Goal: Task Accomplishment & Management: Manage account settings

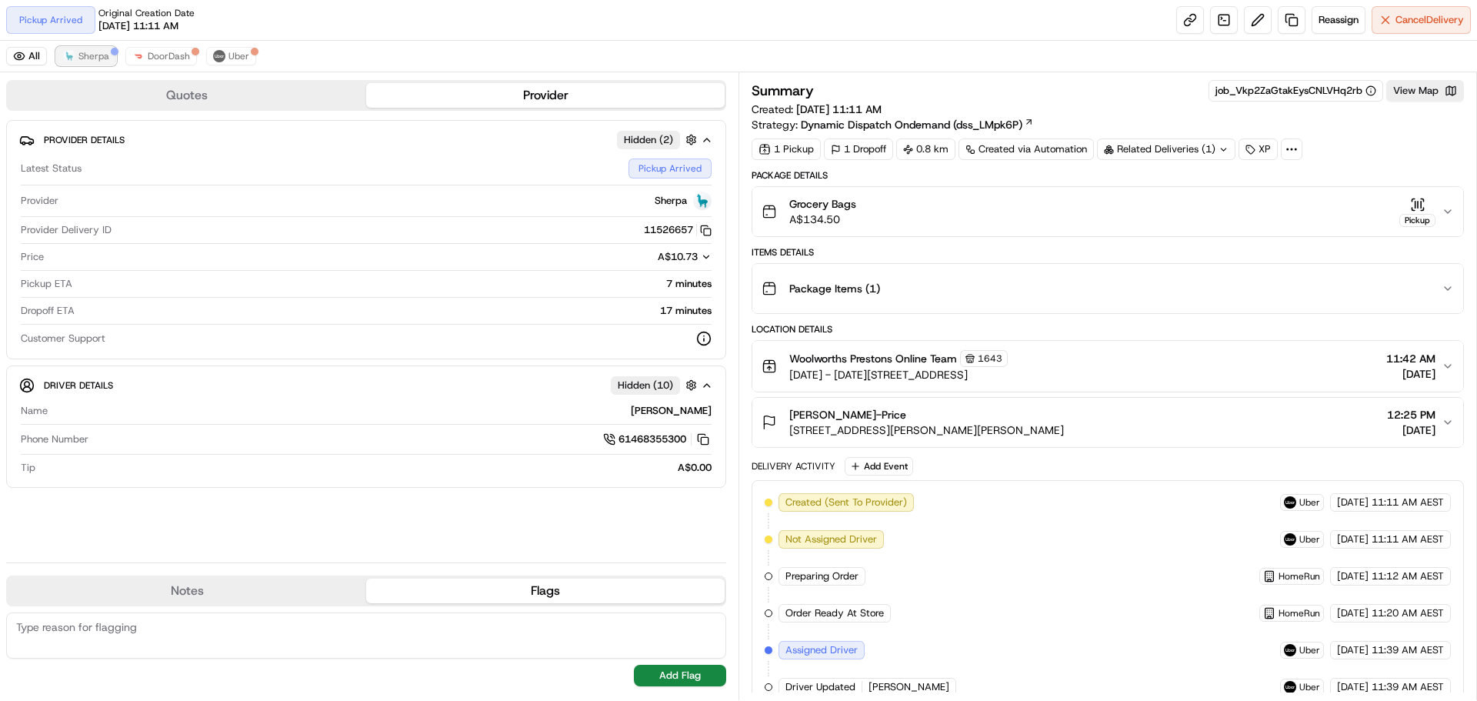
click at [99, 53] on span "Sherpa" at bounding box center [93, 56] width 31 height 12
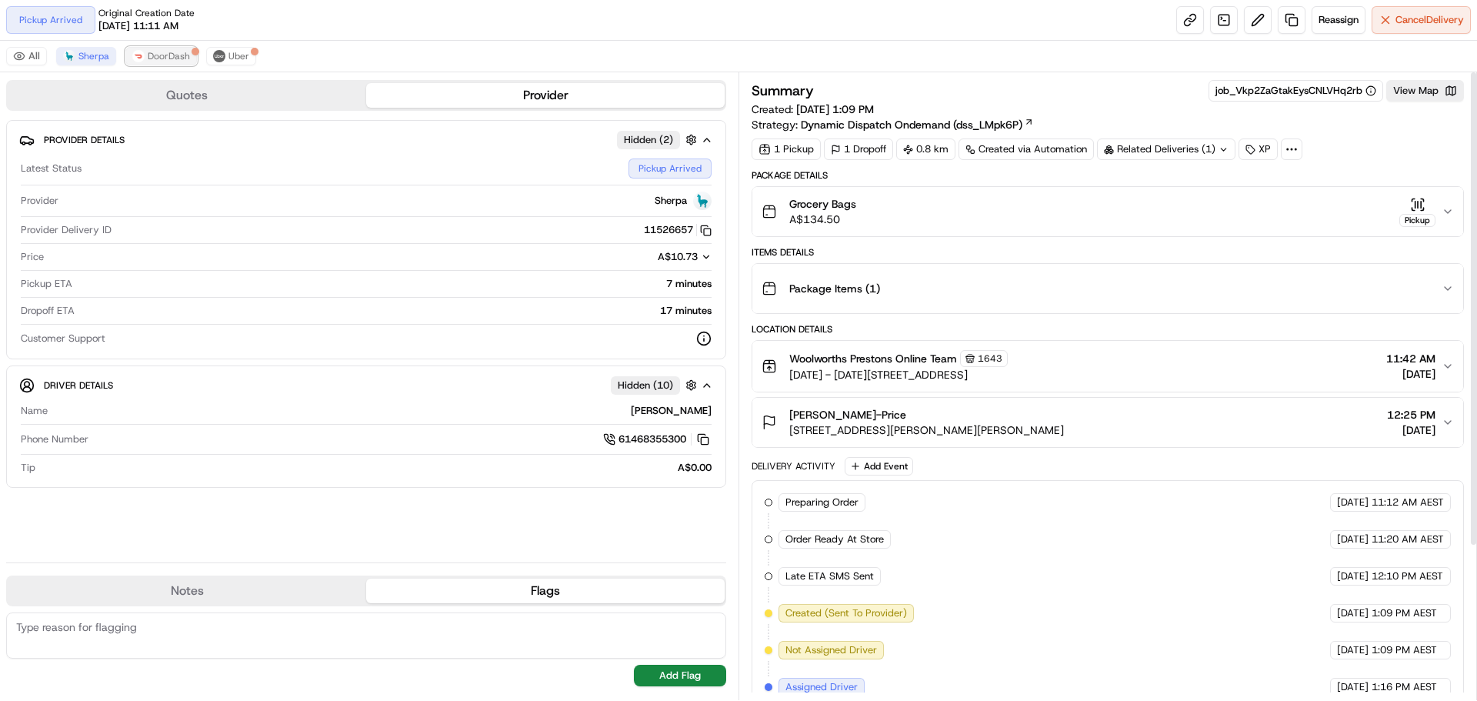
click at [165, 57] on span "DoorDash" at bounding box center [169, 56] width 42 height 12
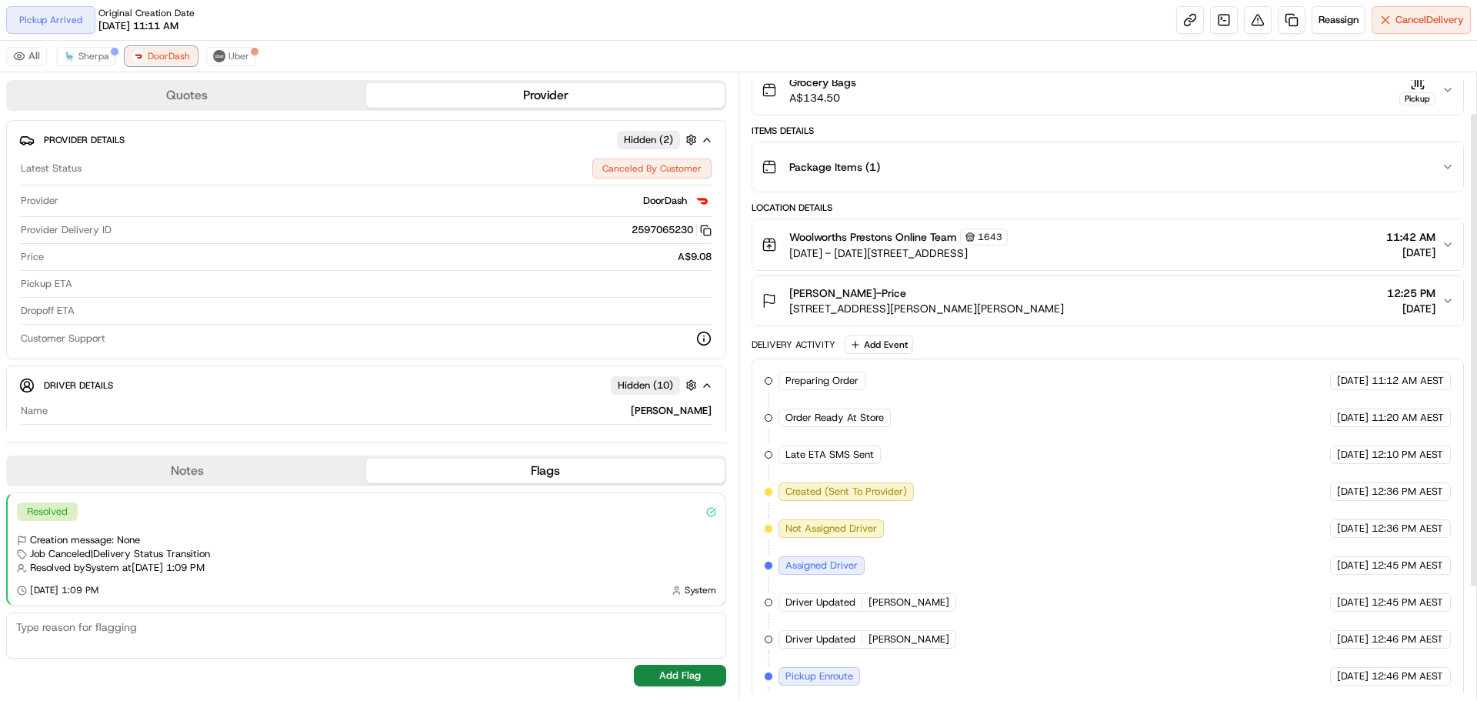
scroll to position [48, 0]
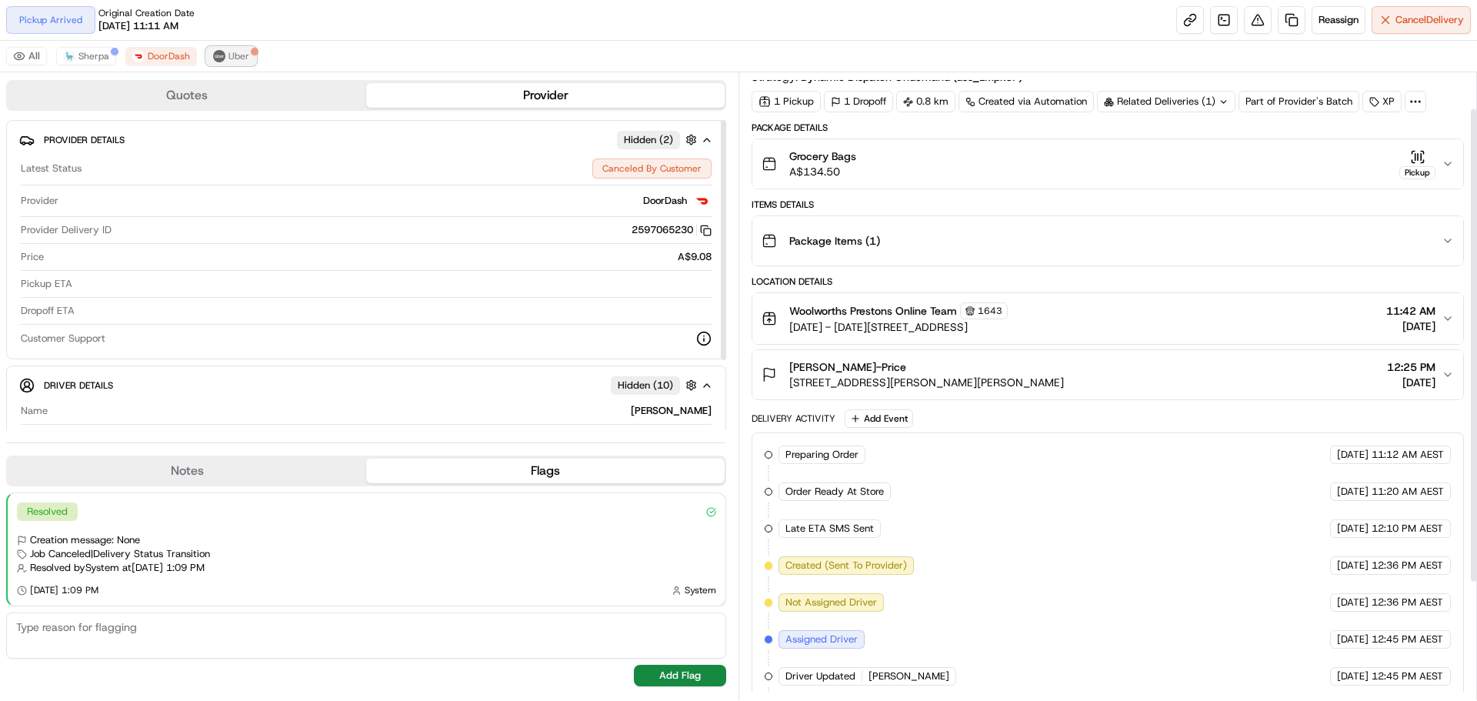
click at [228, 48] on button "Uber" at bounding box center [231, 56] width 50 height 18
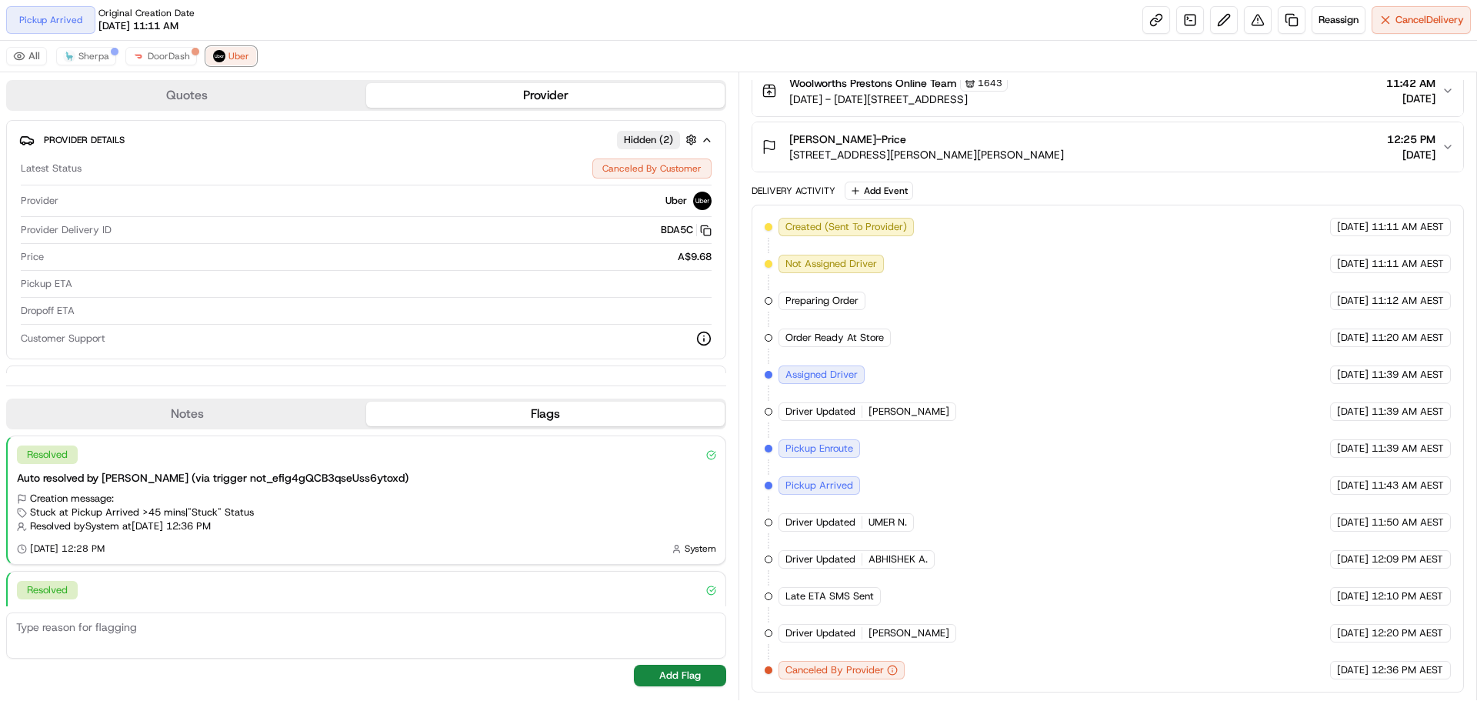
scroll to position [0, 0]
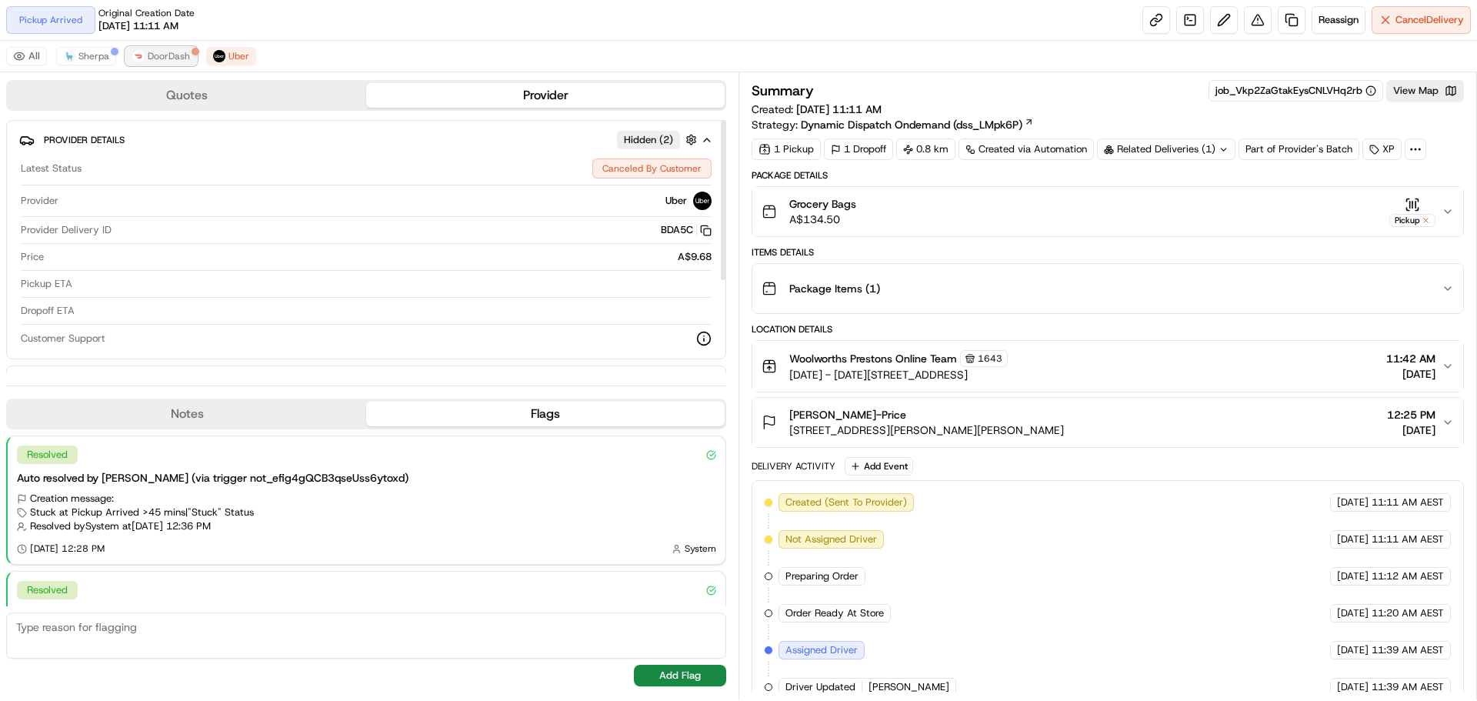
click at [179, 52] on span "DoorDash" at bounding box center [169, 56] width 42 height 12
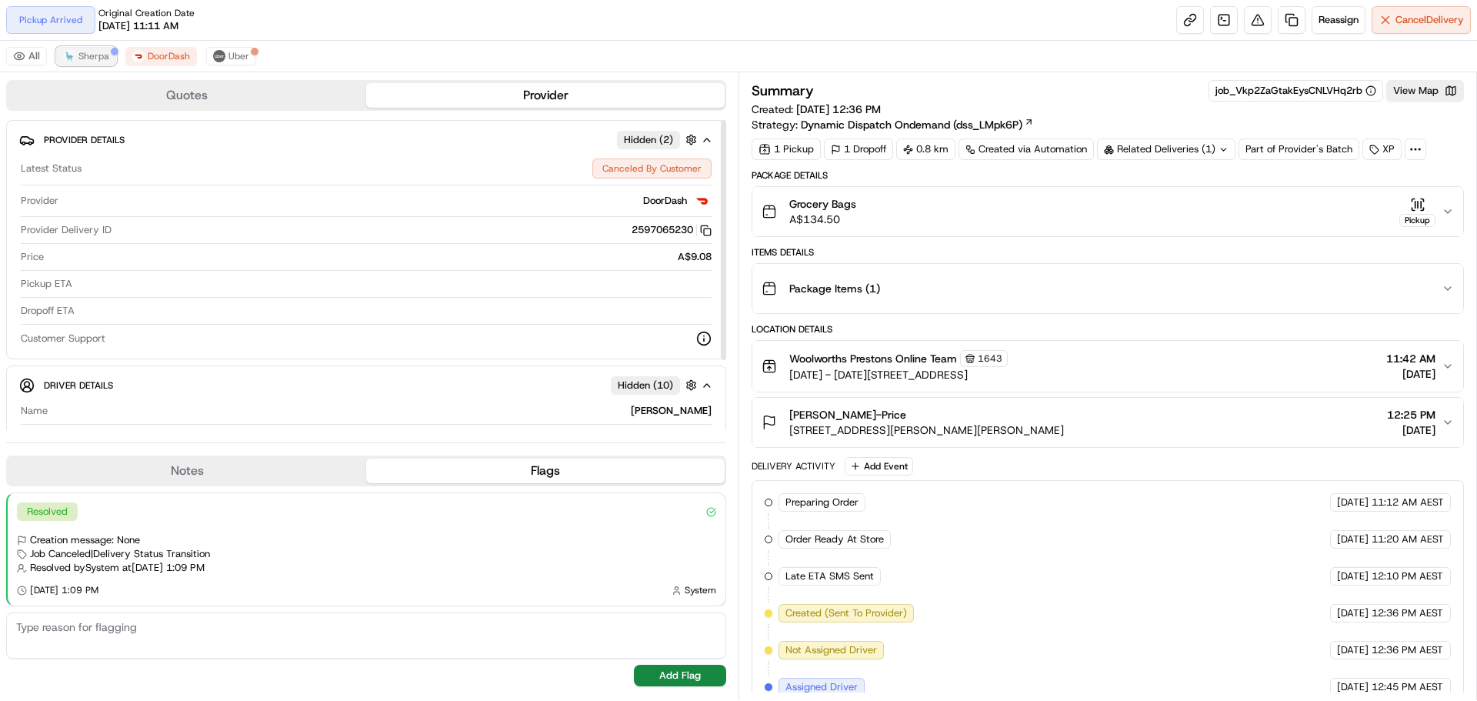
click at [96, 57] on span "Sherpa" at bounding box center [93, 56] width 31 height 12
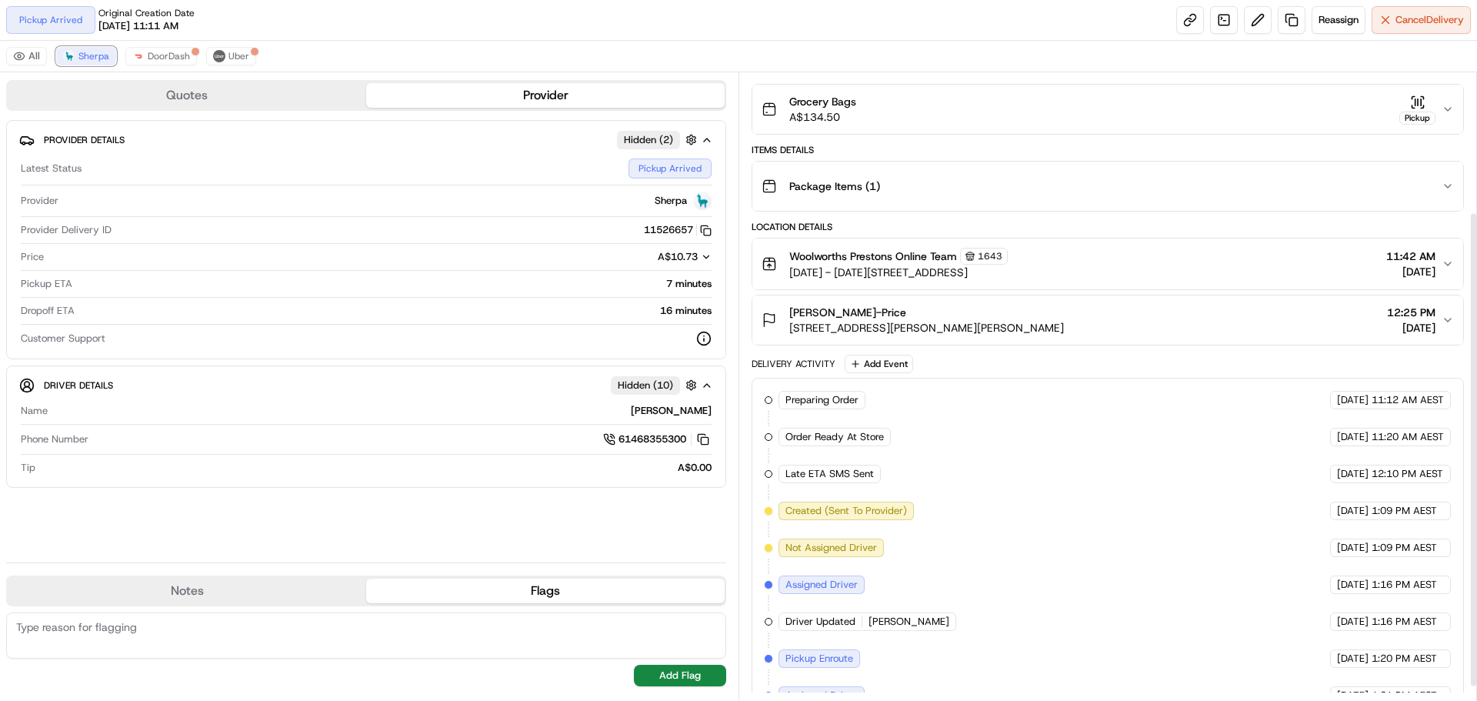
scroll to position [202, 0]
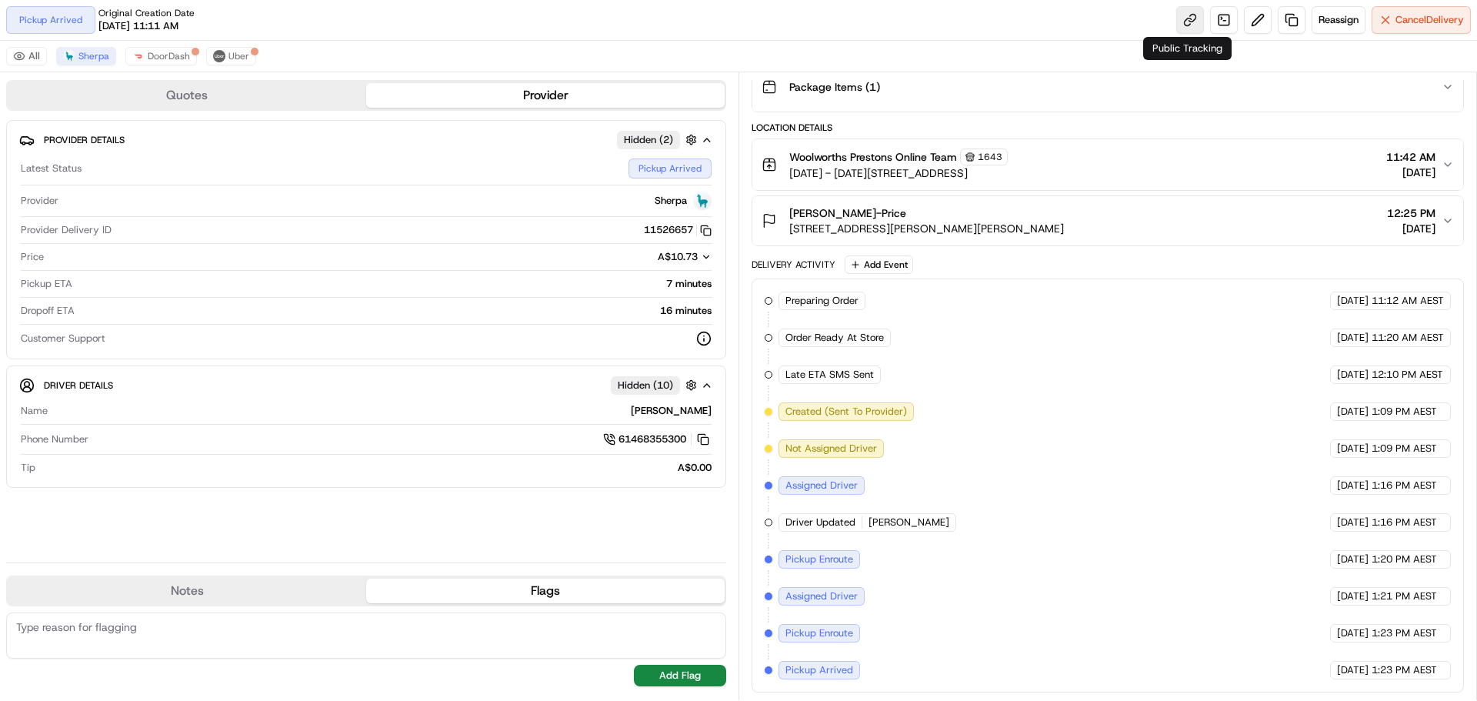
click at [1184, 19] on link at bounding box center [1190, 20] width 28 height 28
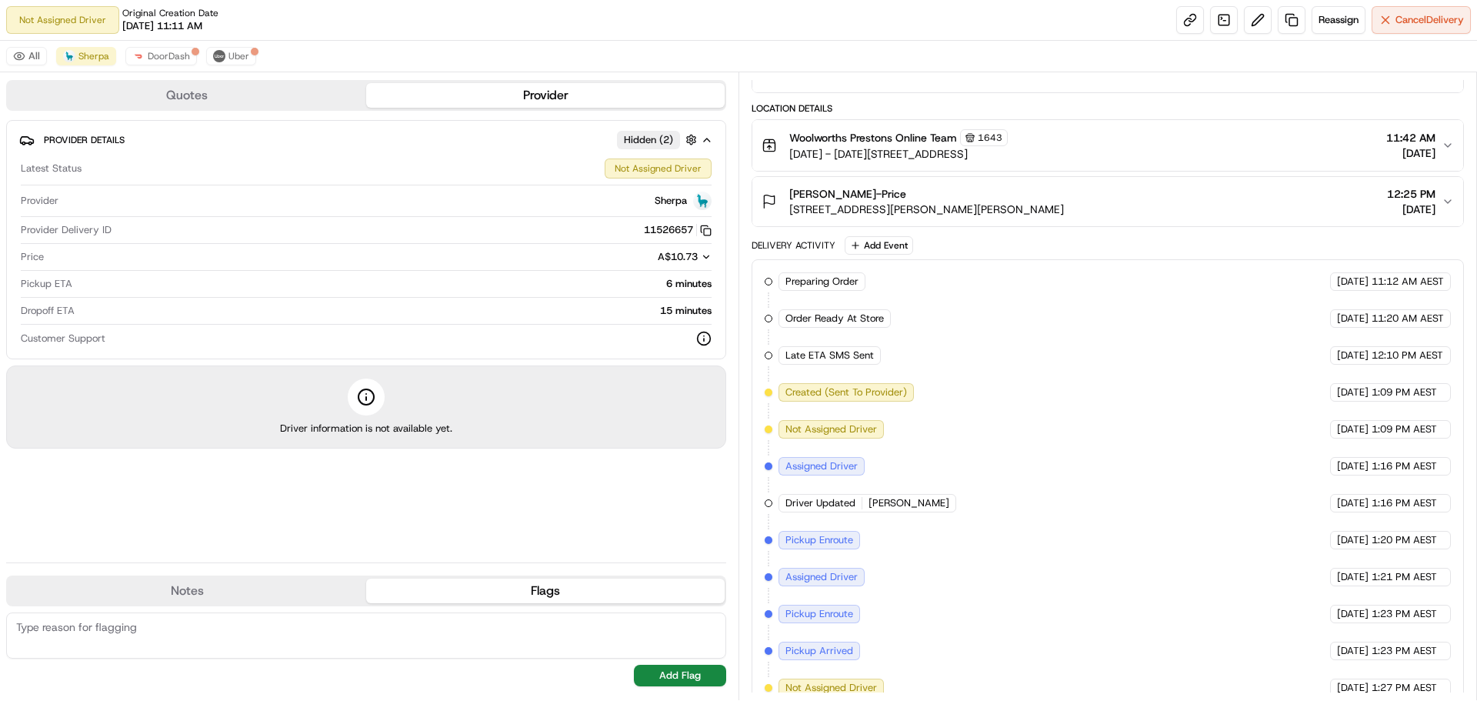
scroll to position [238, 0]
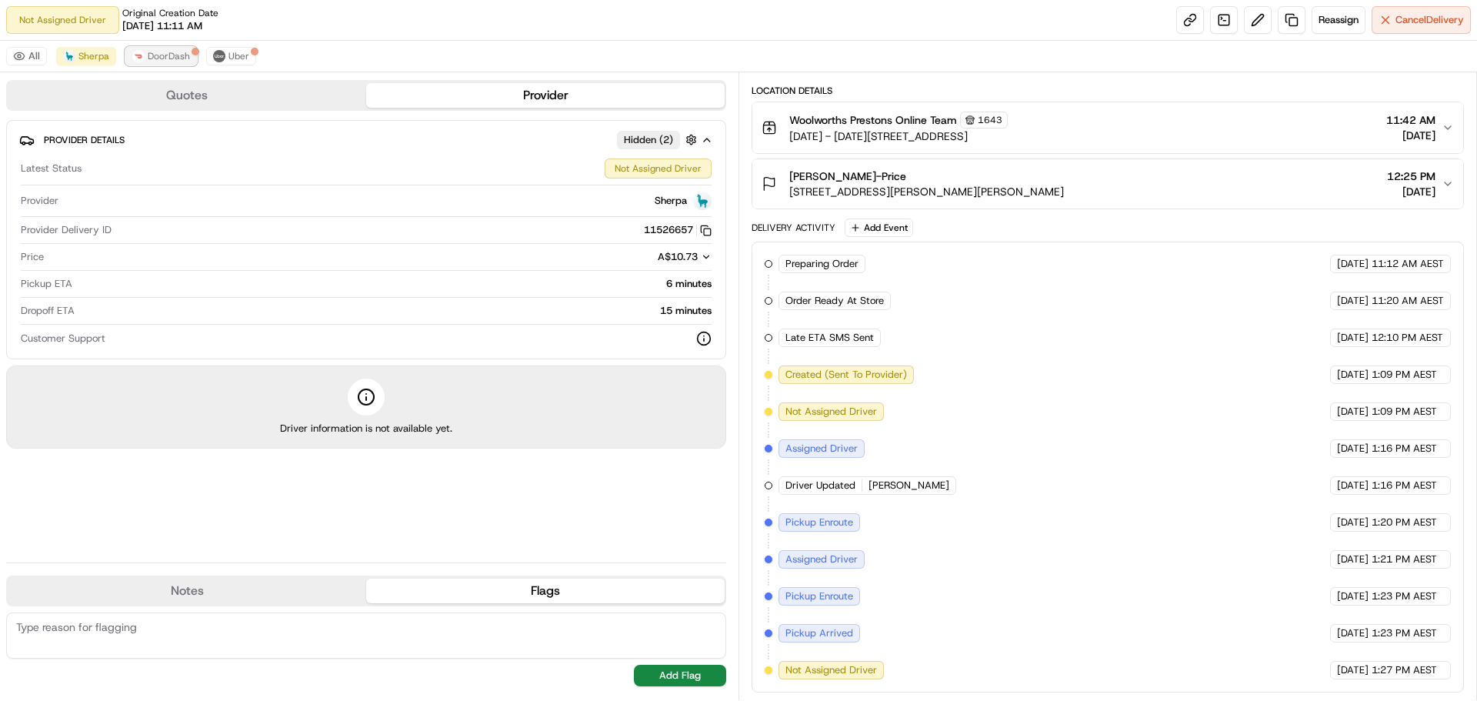
click at [172, 52] on span "DoorDash" at bounding box center [169, 56] width 42 height 12
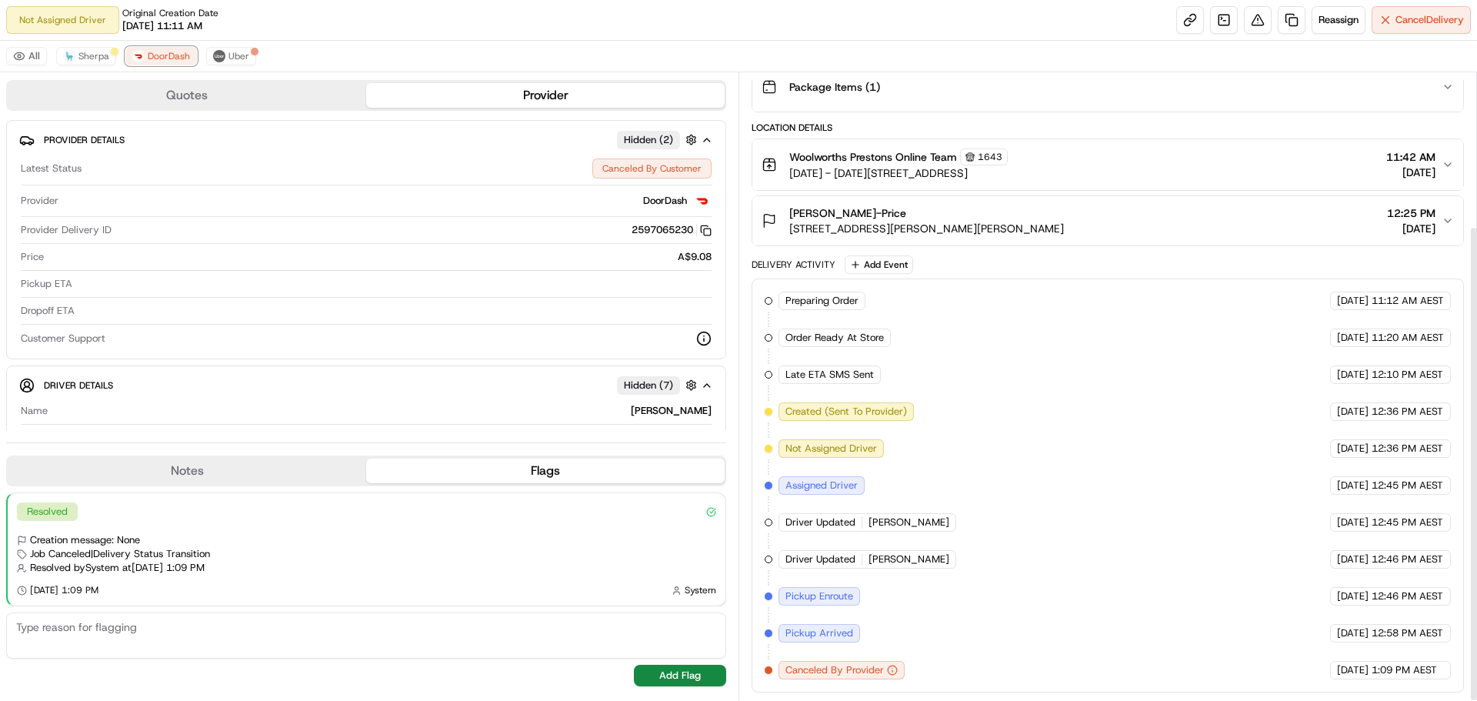
scroll to position [202, 0]
click at [242, 62] on button "Uber" at bounding box center [231, 56] width 50 height 18
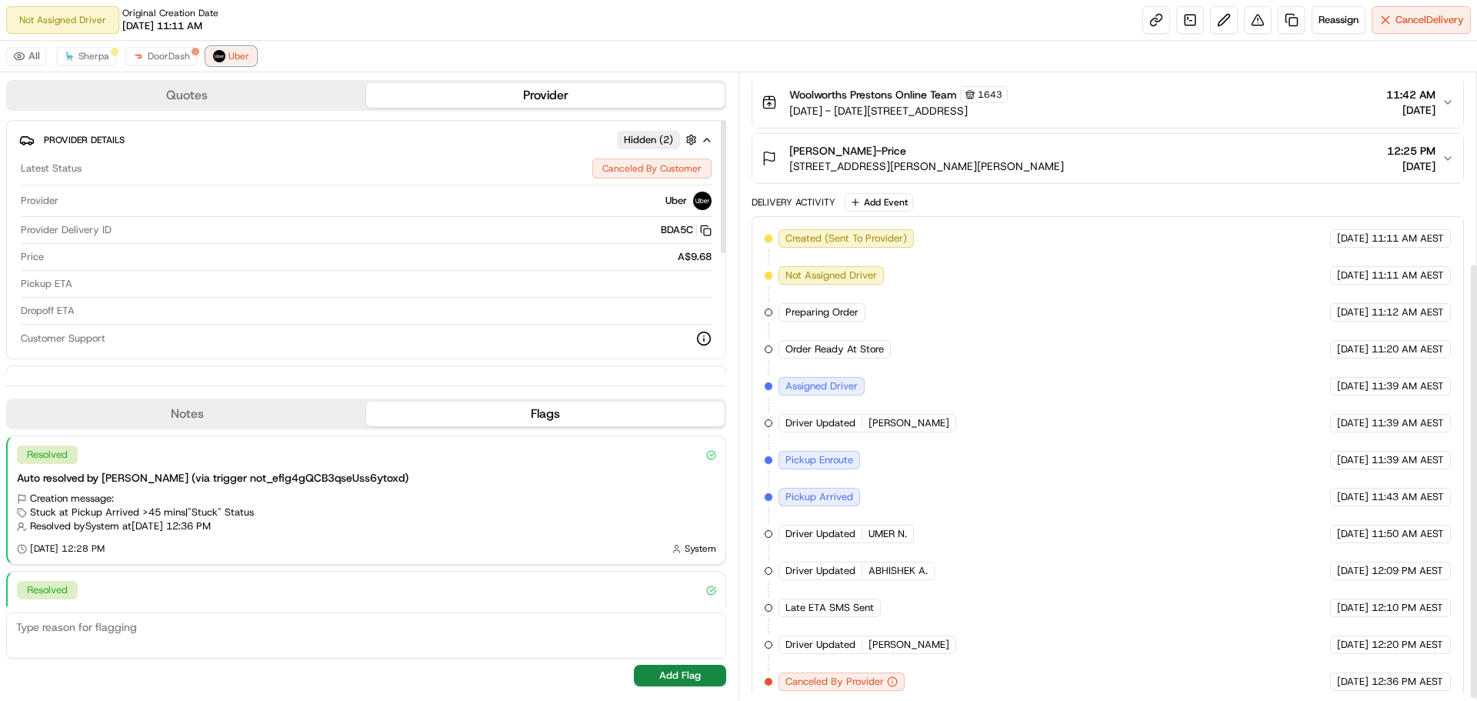
scroll to position [275, 0]
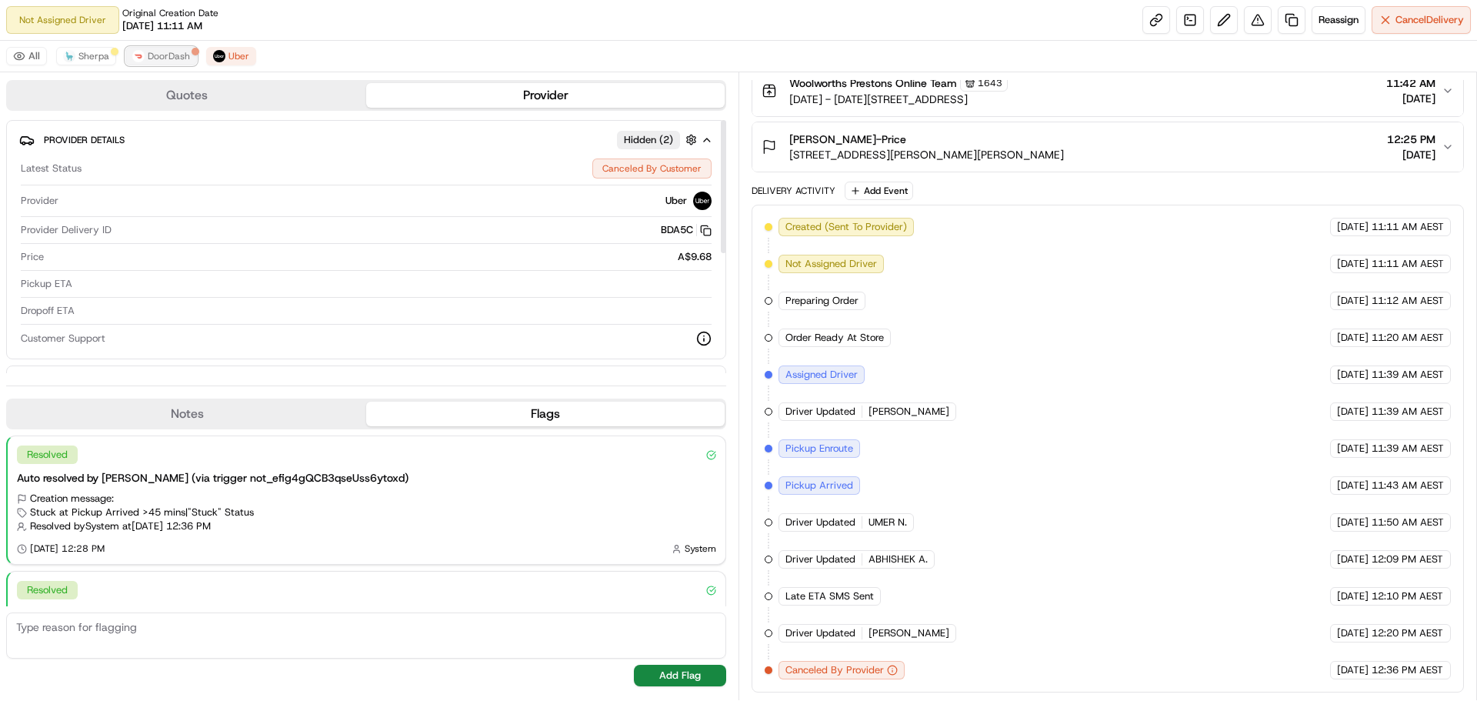
click at [154, 51] on span "DoorDash" at bounding box center [169, 56] width 42 height 12
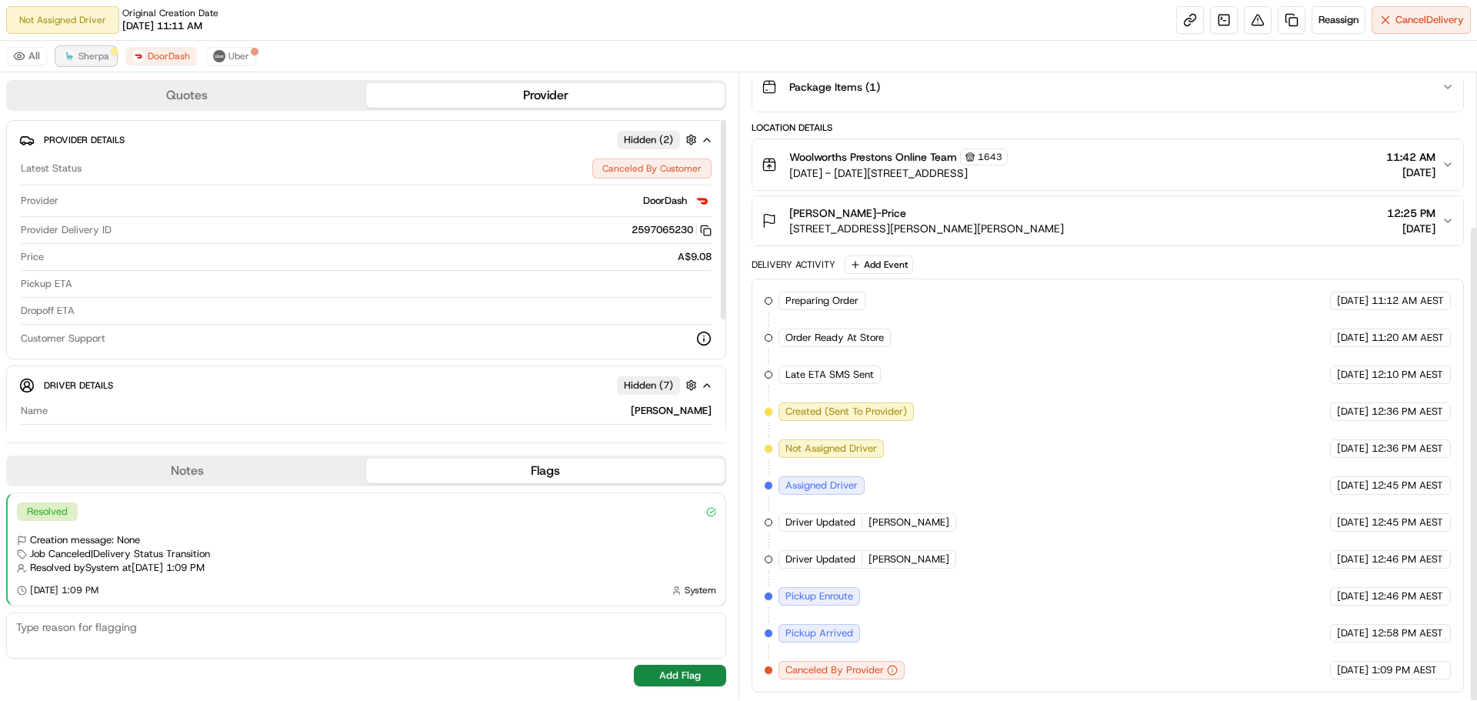
click at [83, 52] on span "Sherpa" at bounding box center [93, 56] width 31 height 12
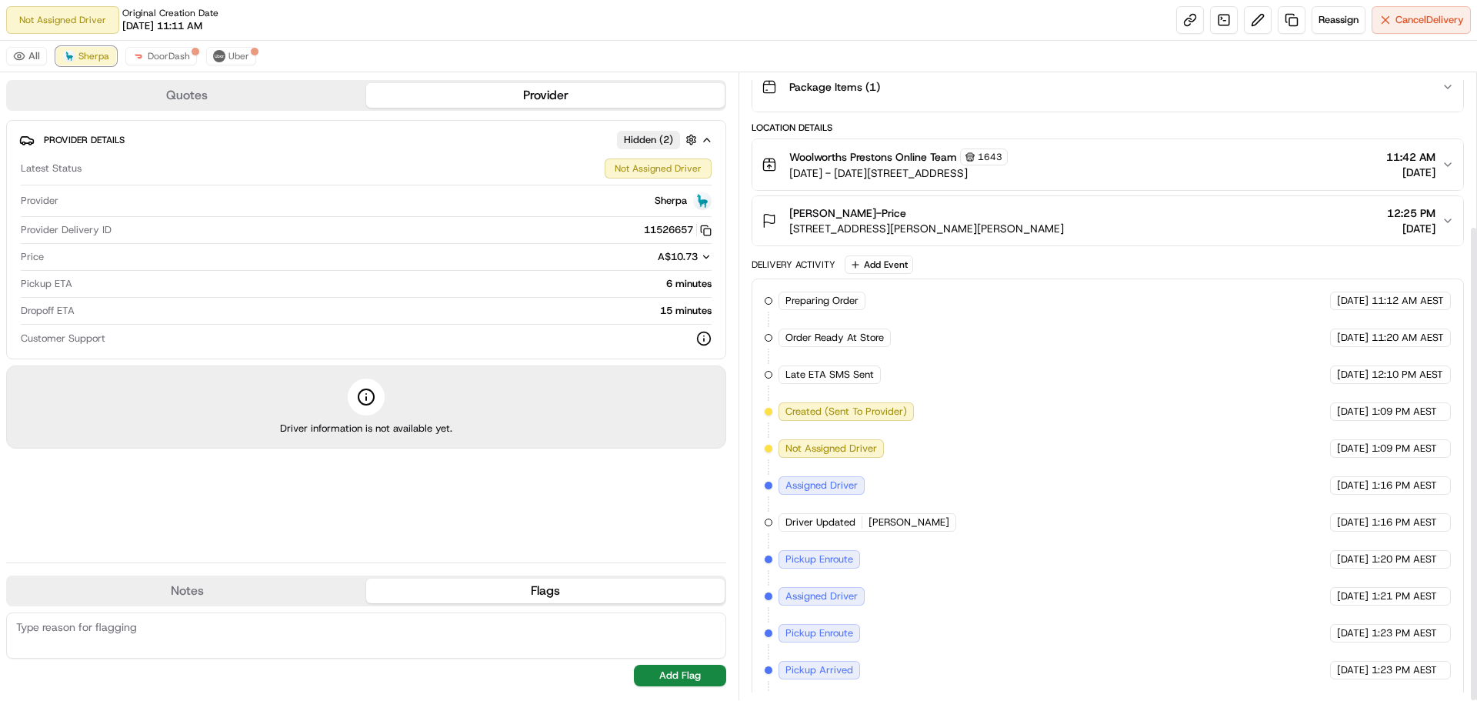
scroll to position [238, 0]
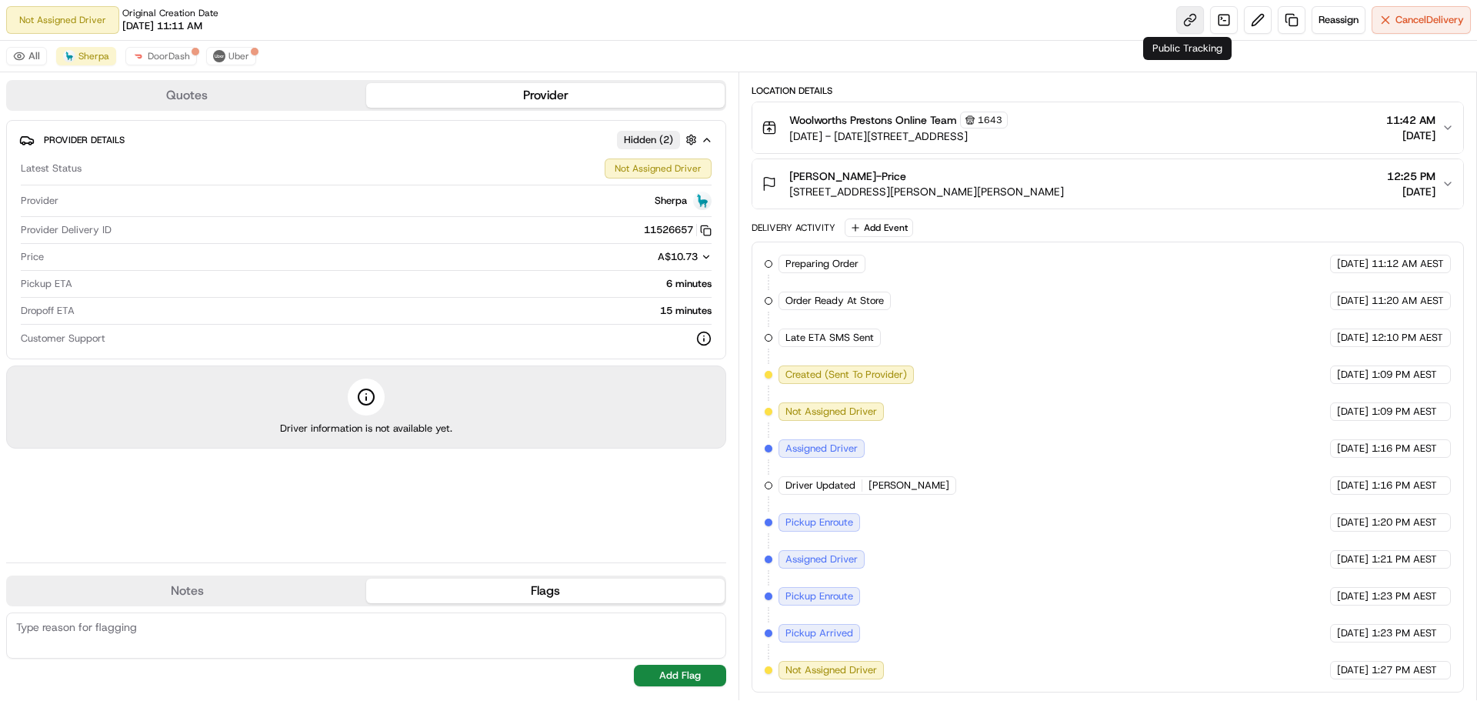
click at [1189, 22] on link at bounding box center [1190, 20] width 28 height 28
click at [166, 50] on button "DoorDash" at bounding box center [161, 56] width 72 height 18
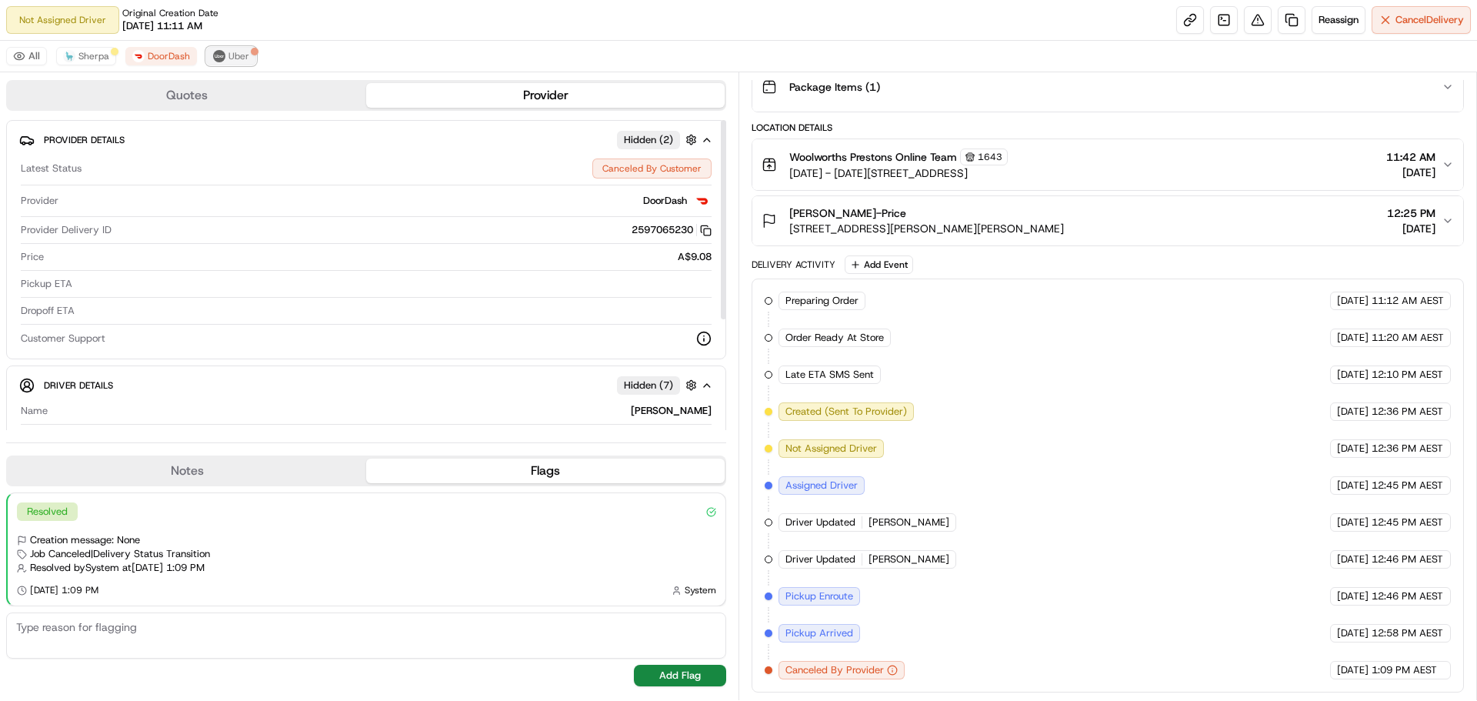
click at [236, 59] on span "Uber" at bounding box center [238, 56] width 21 height 12
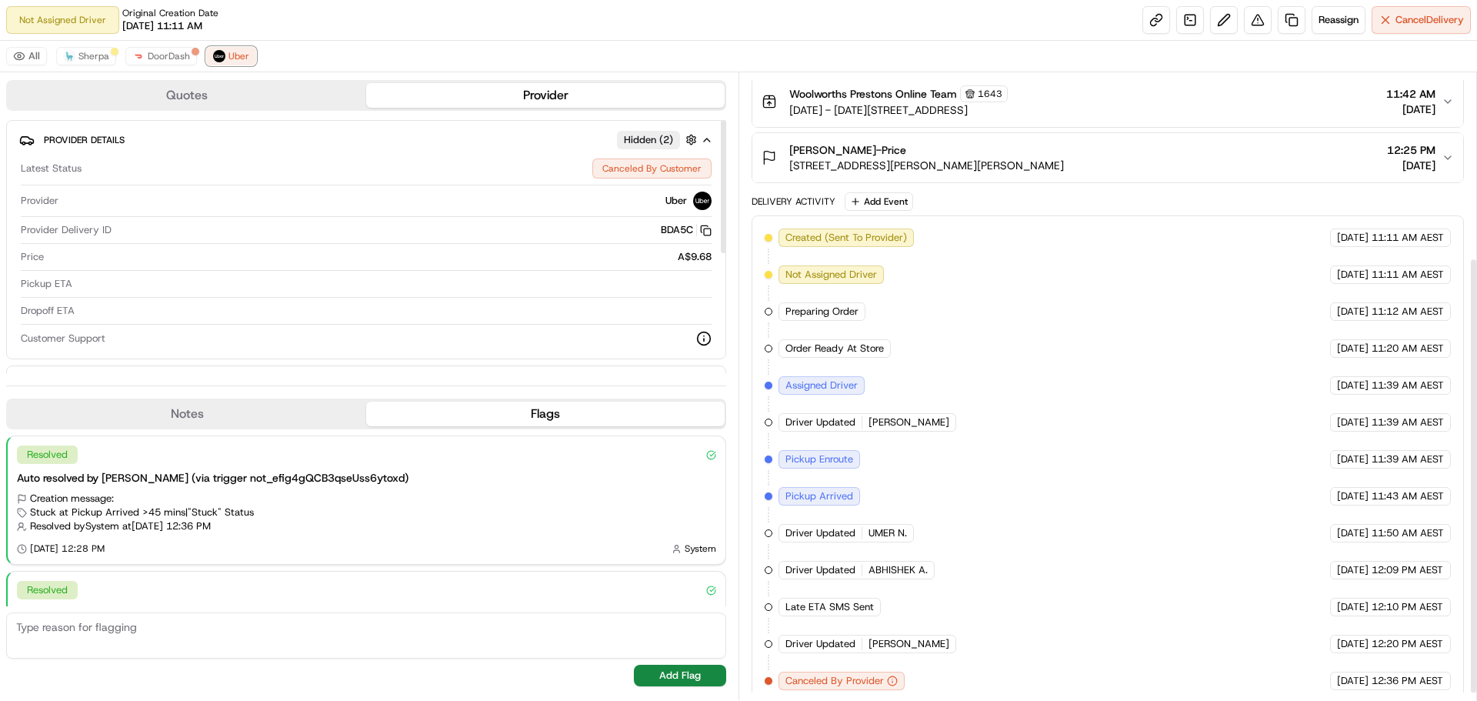
scroll to position [275, 0]
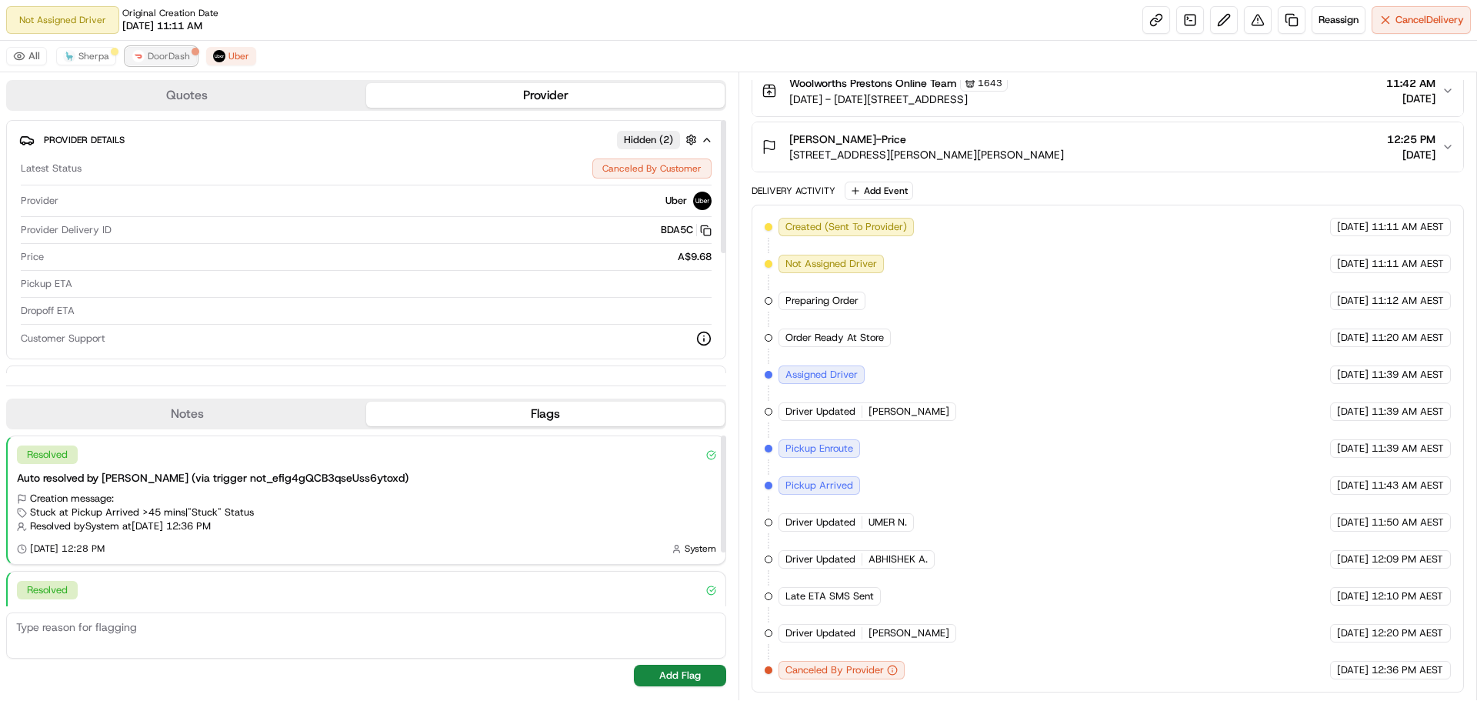
click at [156, 56] on span "DoorDash" at bounding box center [169, 56] width 42 height 12
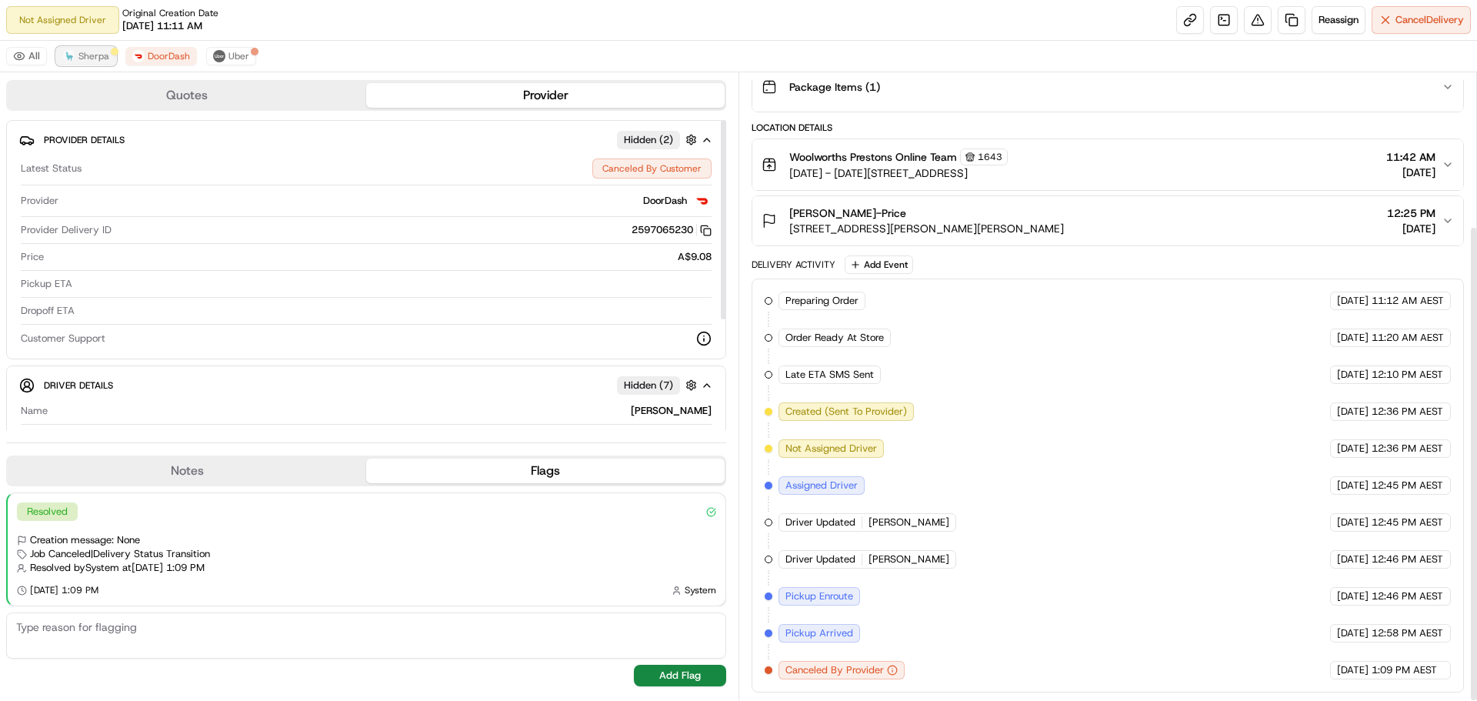
click at [104, 59] on span "Sherpa" at bounding box center [93, 56] width 31 height 12
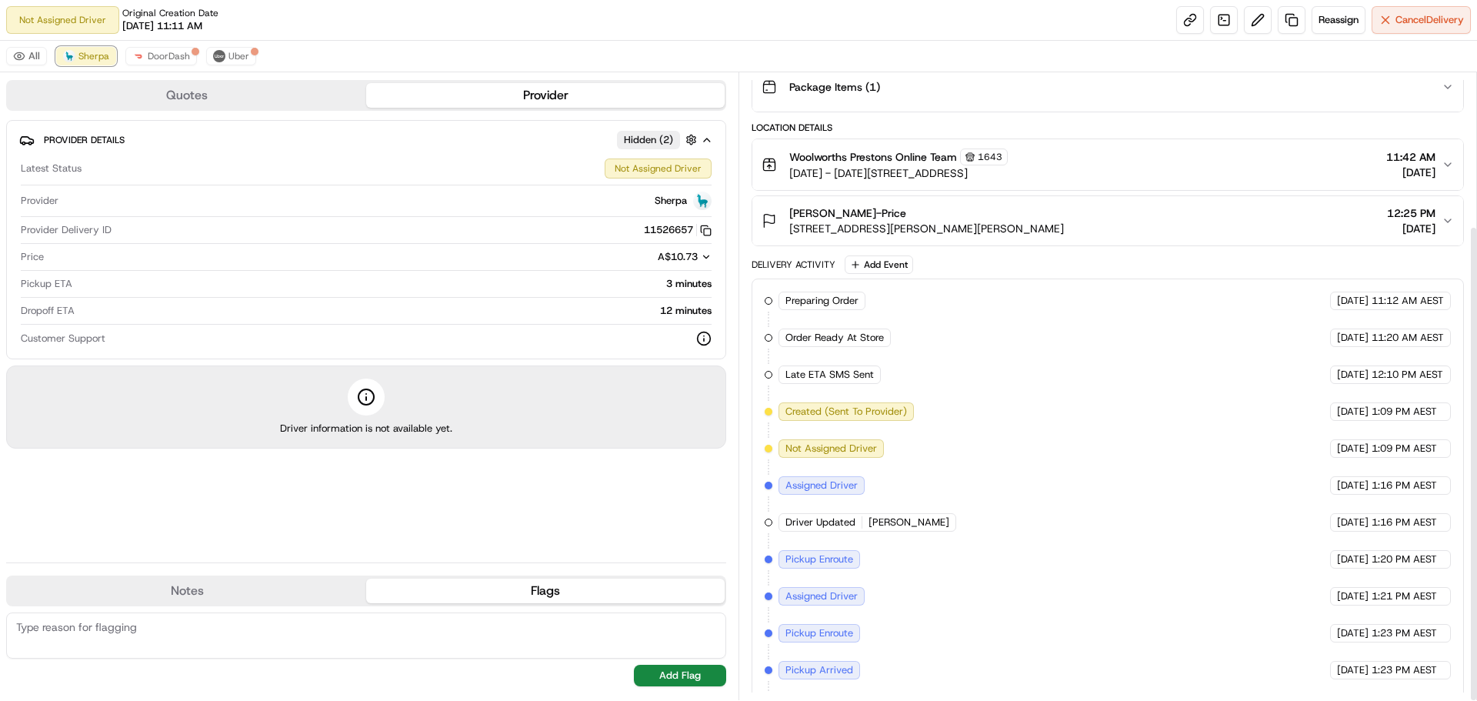
scroll to position [238, 0]
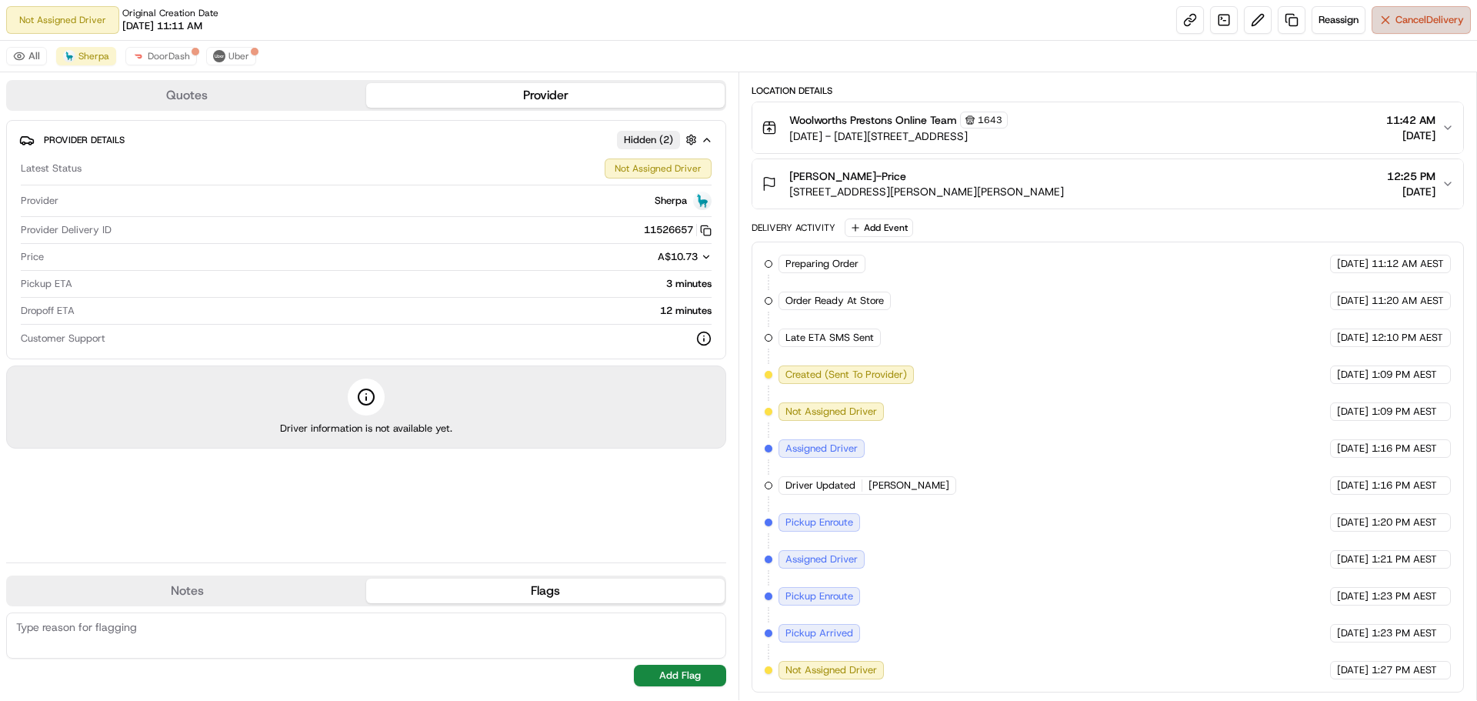
click at [1425, 22] on span "Cancel Delivery" at bounding box center [1430, 20] width 68 height 14
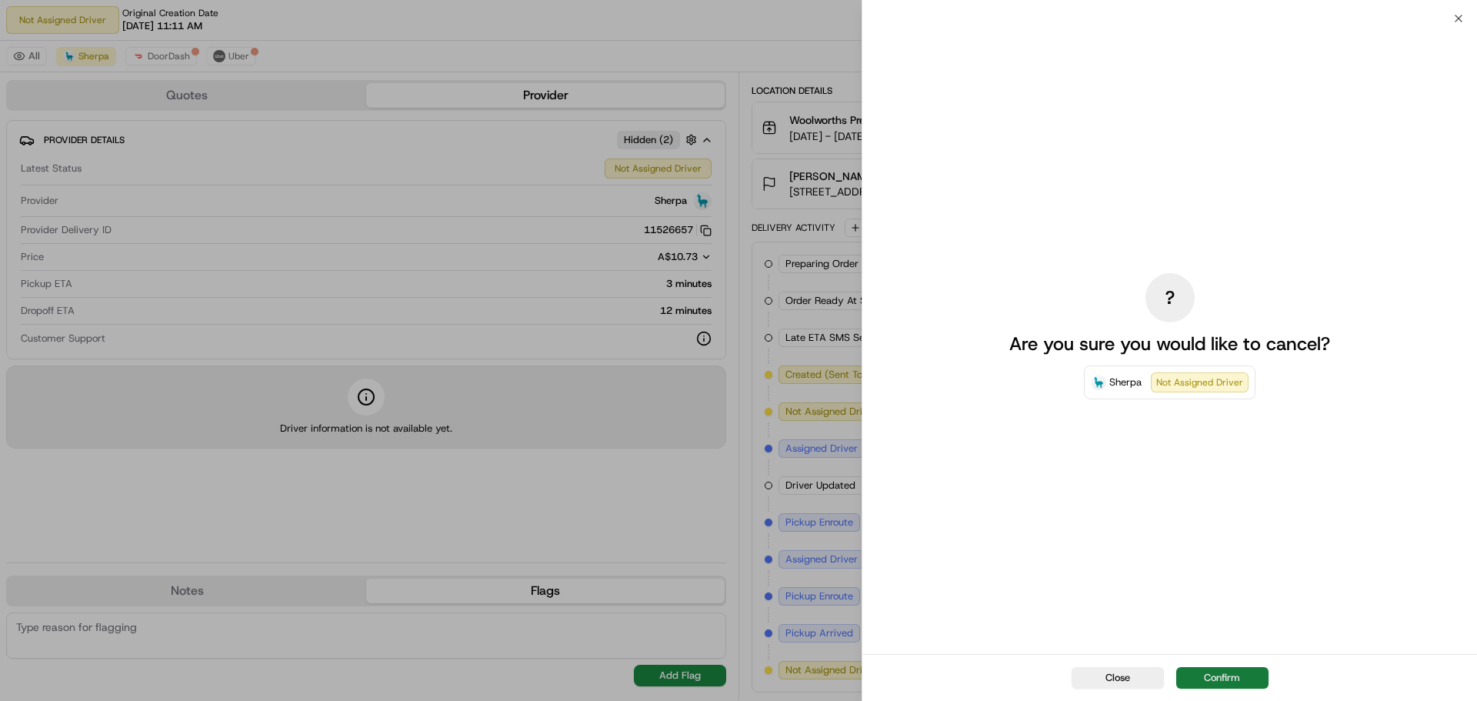
click at [1220, 676] on button "Confirm" at bounding box center [1222, 678] width 92 height 22
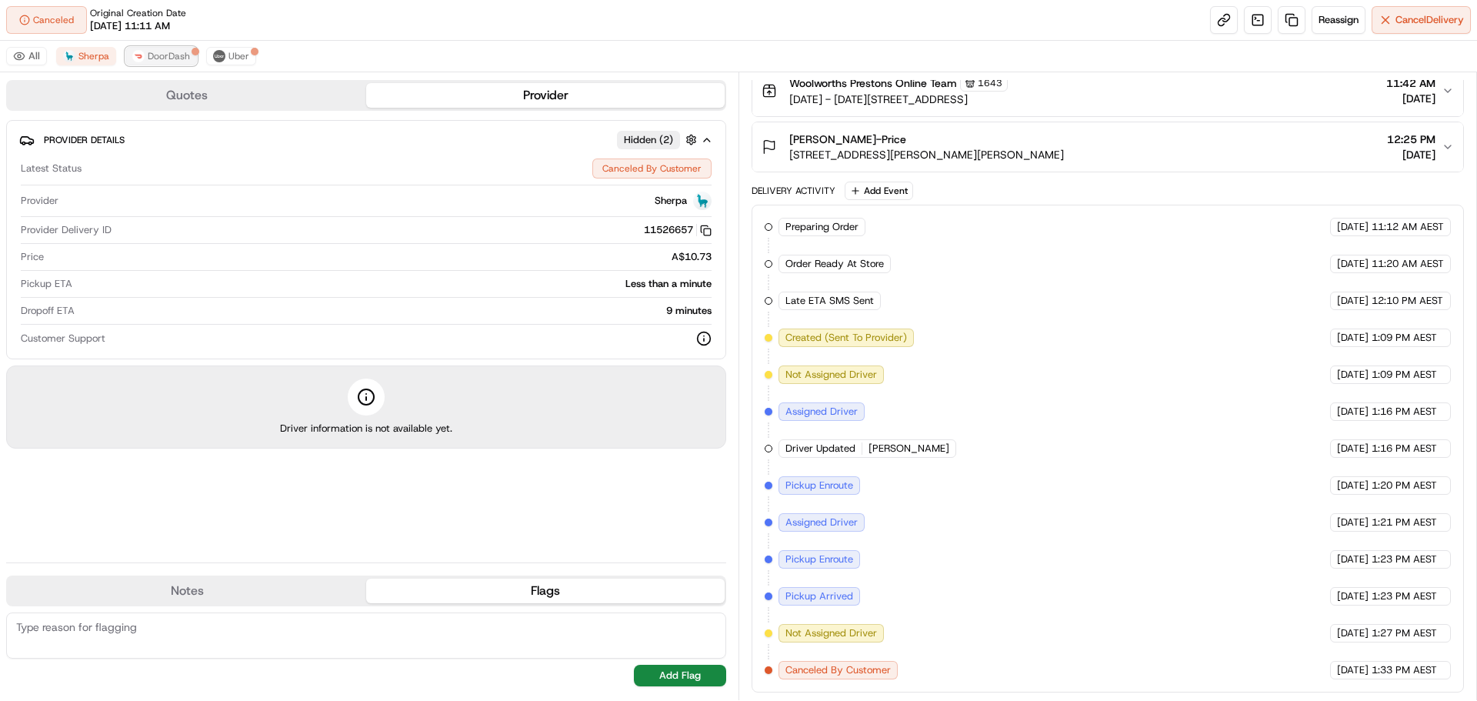
click at [171, 58] on span "DoorDash" at bounding box center [169, 56] width 42 height 12
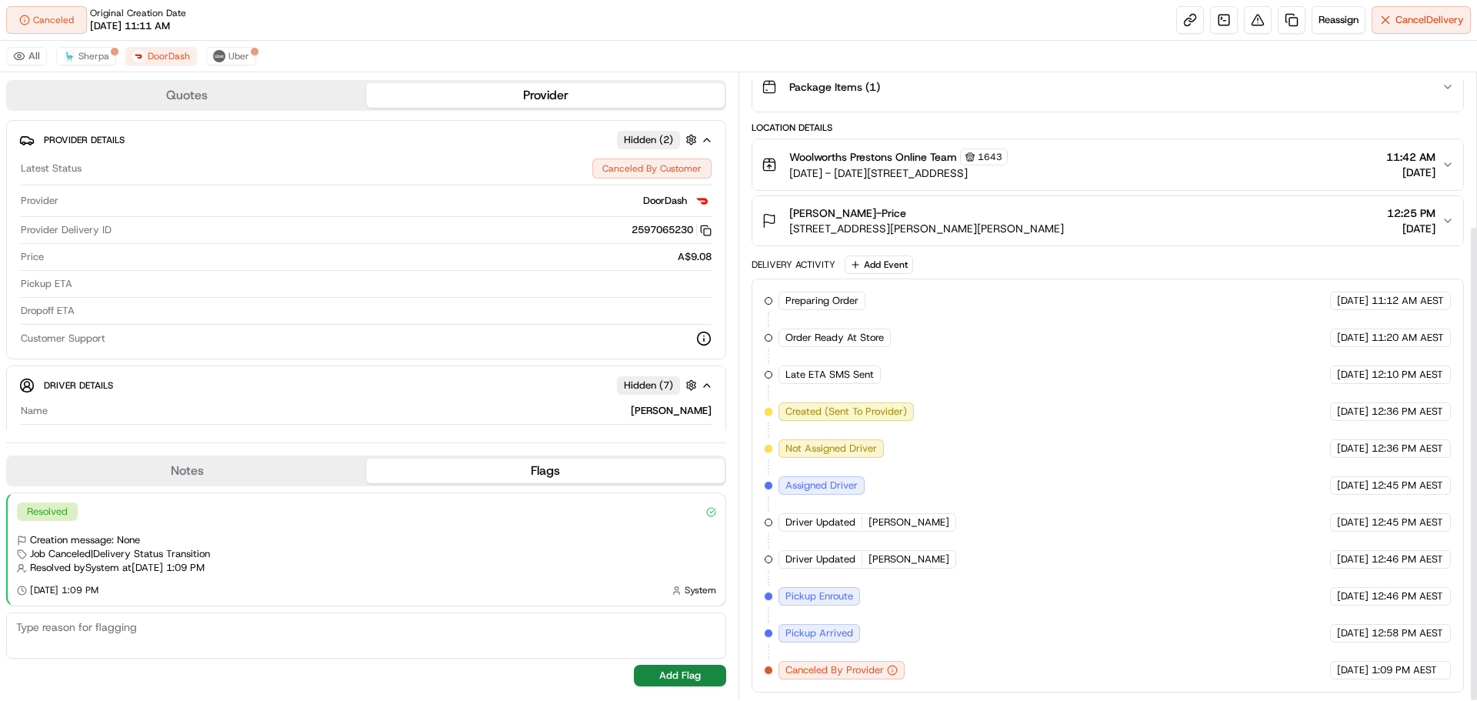
click at [228, 46] on div "All Sherpa DoorDash Uber" at bounding box center [738, 57] width 1477 height 32
click at [251, 64] on button "Uber" at bounding box center [231, 56] width 50 height 18
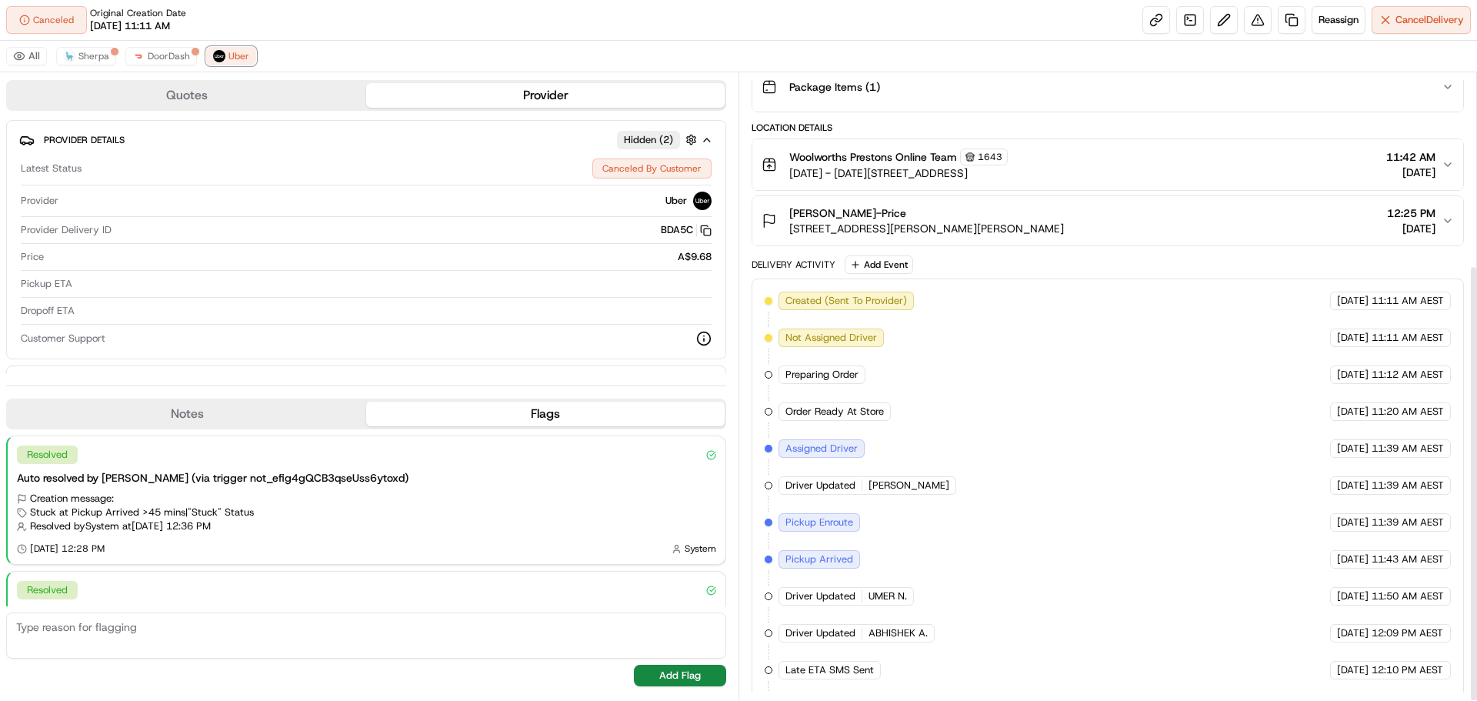
scroll to position [275, 0]
